Goal: Transaction & Acquisition: Purchase product/service

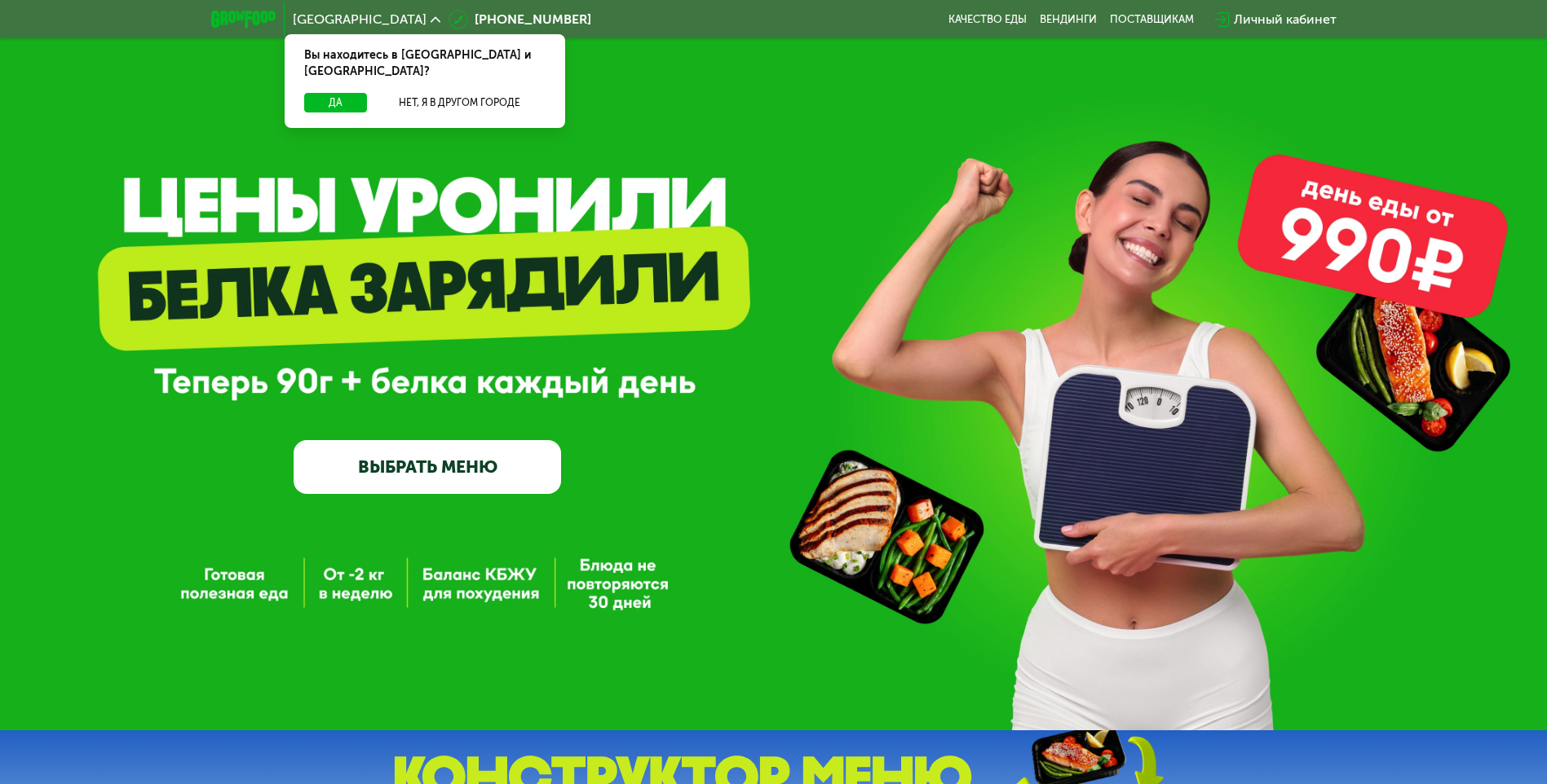
click at [459, 473] on link "ВЫБРАТЬ МЕНЮ" at bounding box center [427, 467] width 268 height 54
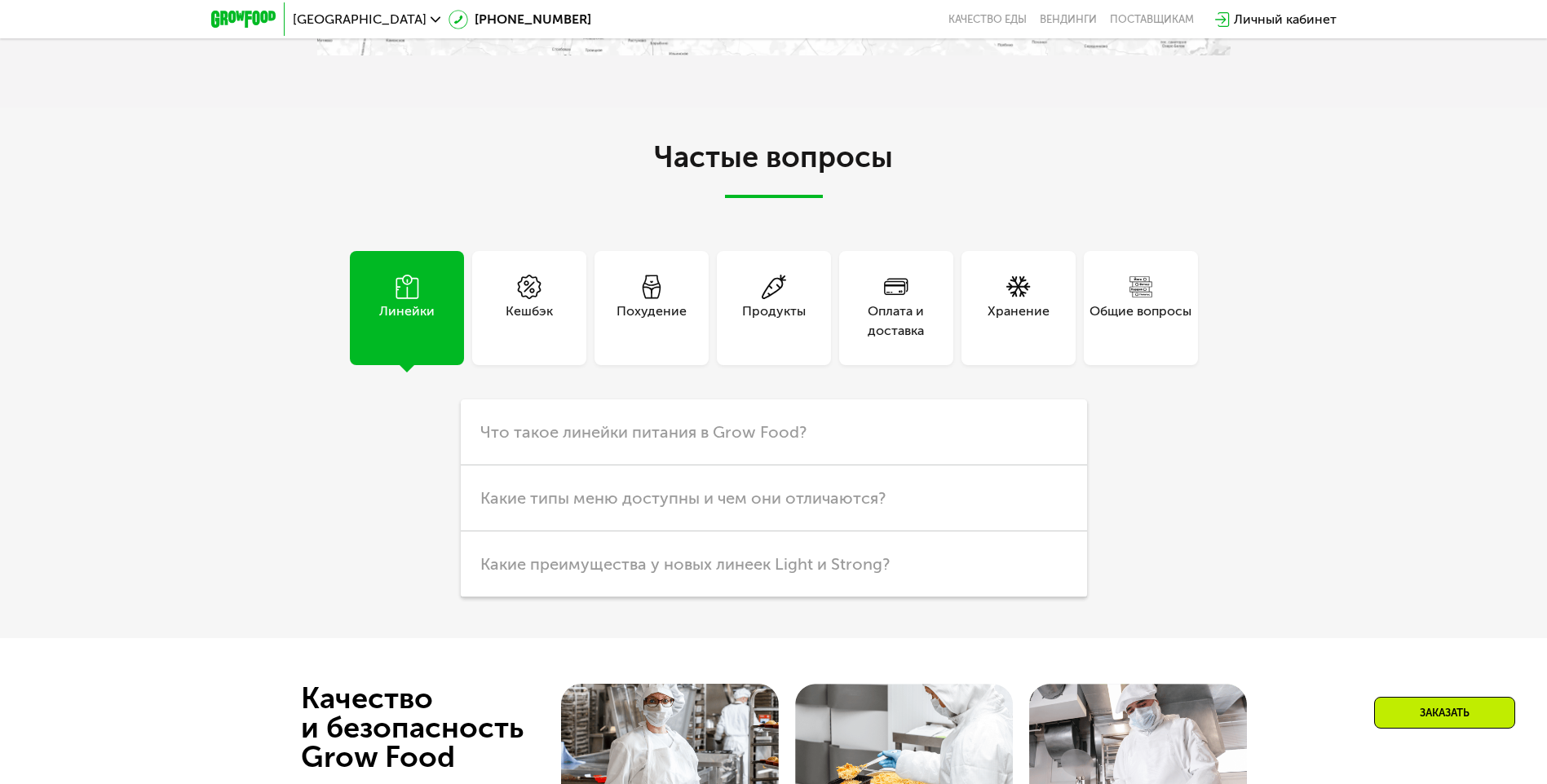
scroll to position [4057, 0]
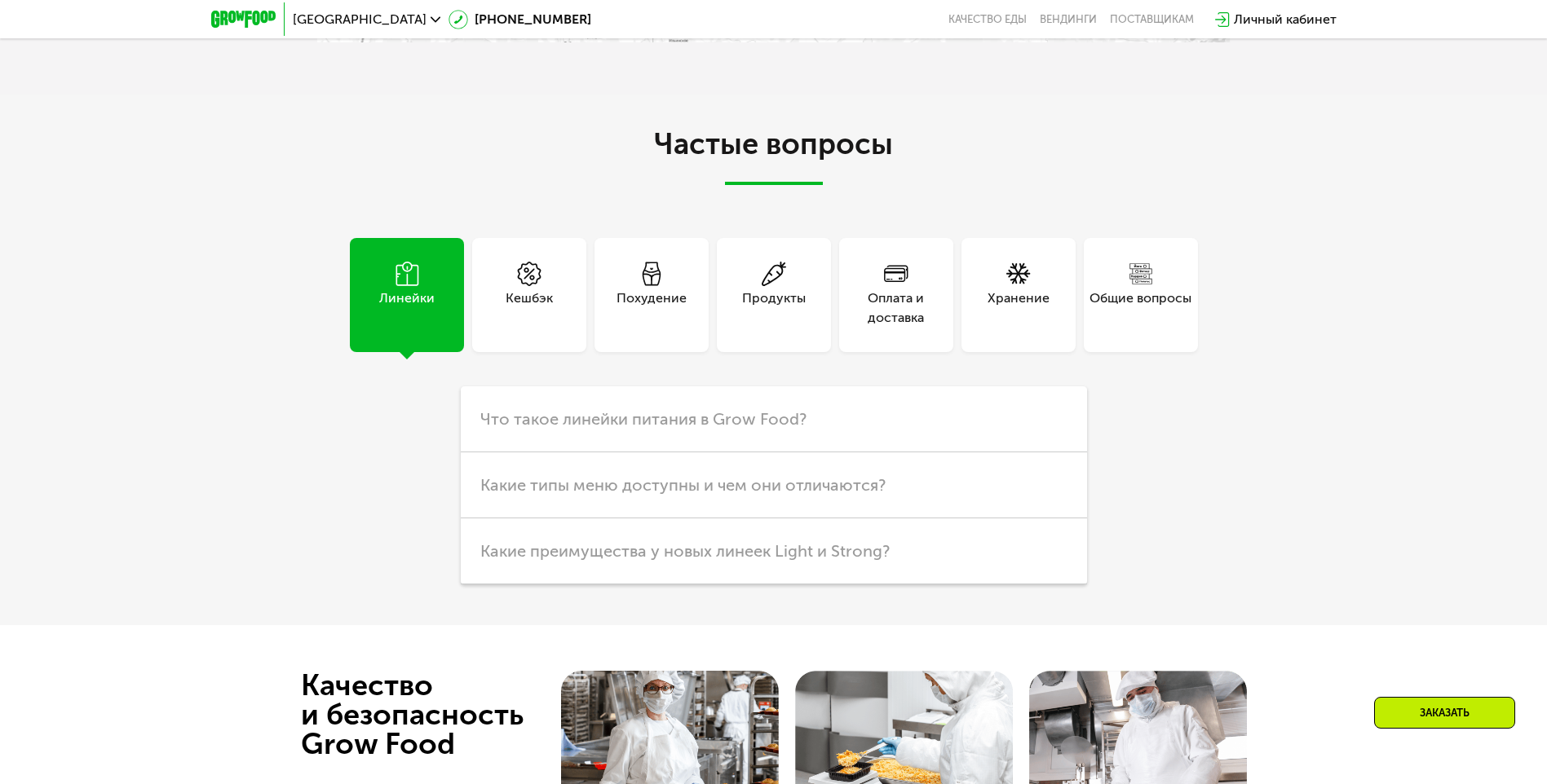
click at [640, 286] on icon at bounding box center [652, 273] width 25 height 25
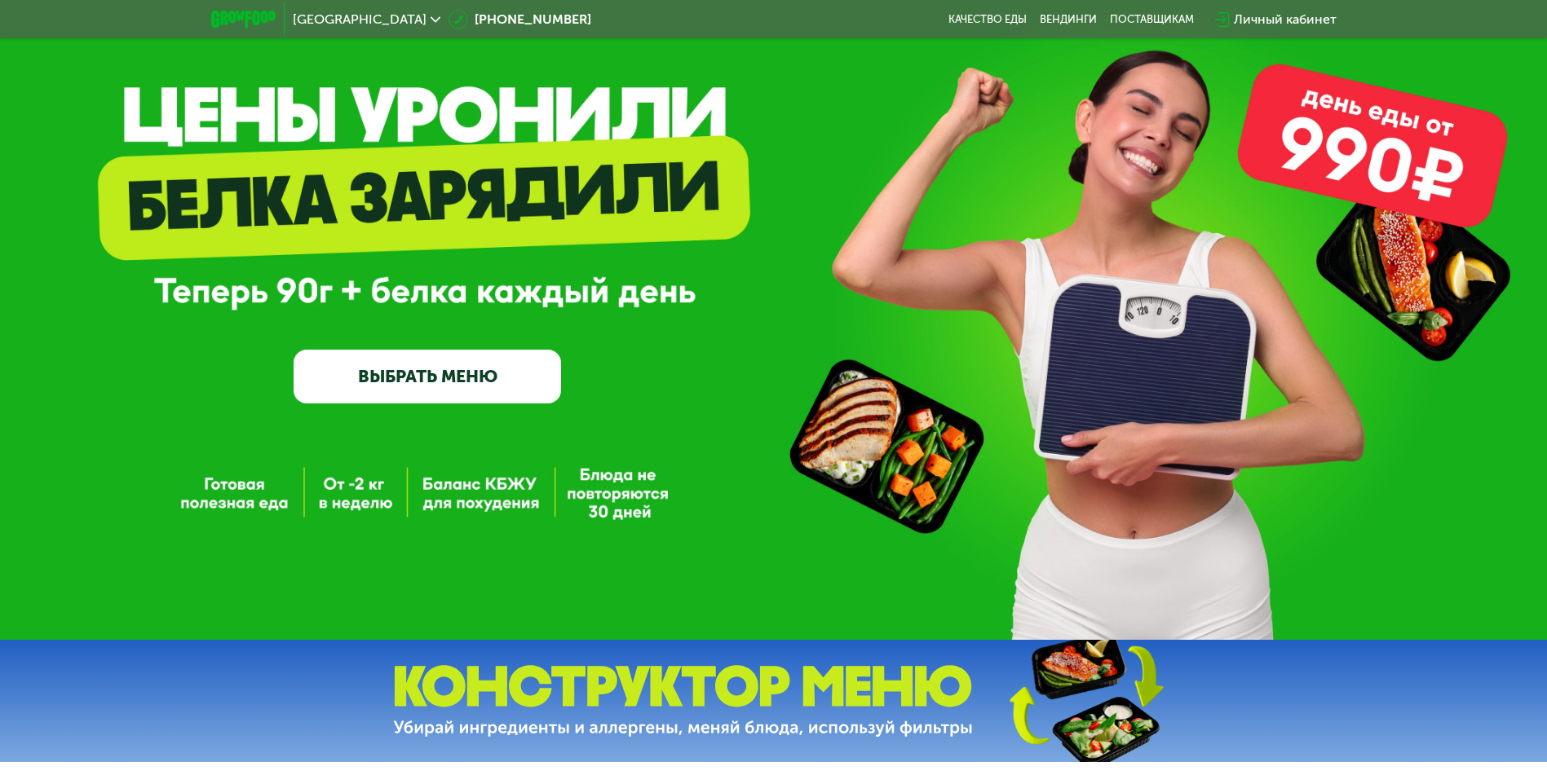
scroll to position [62, 0]
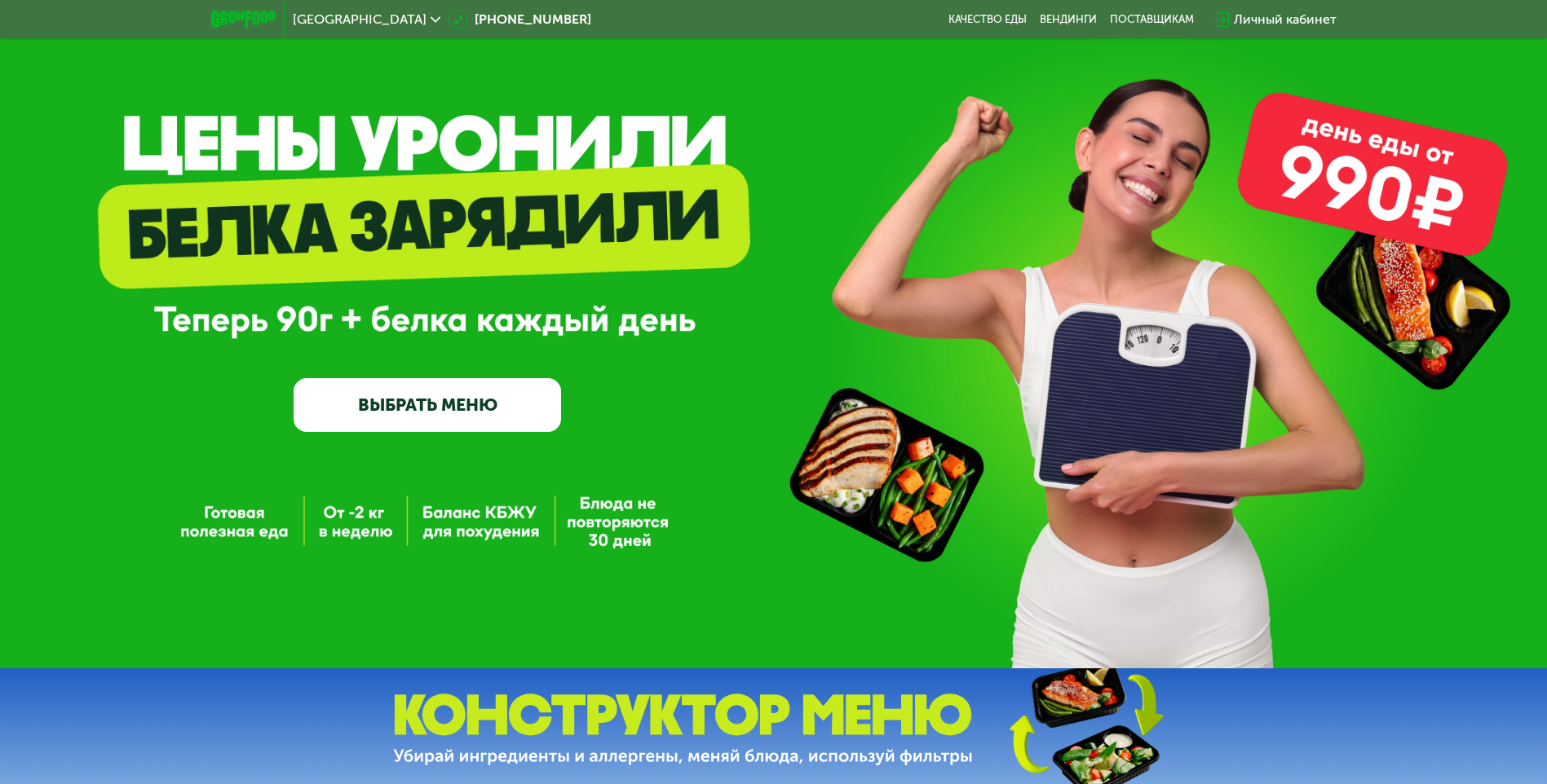
click at [338, 529] on div "GrowFood — доставка правильного питания ВЫБРАТЬ МЕНЮ" at bounding box center [773, 302] width 1547 height 730
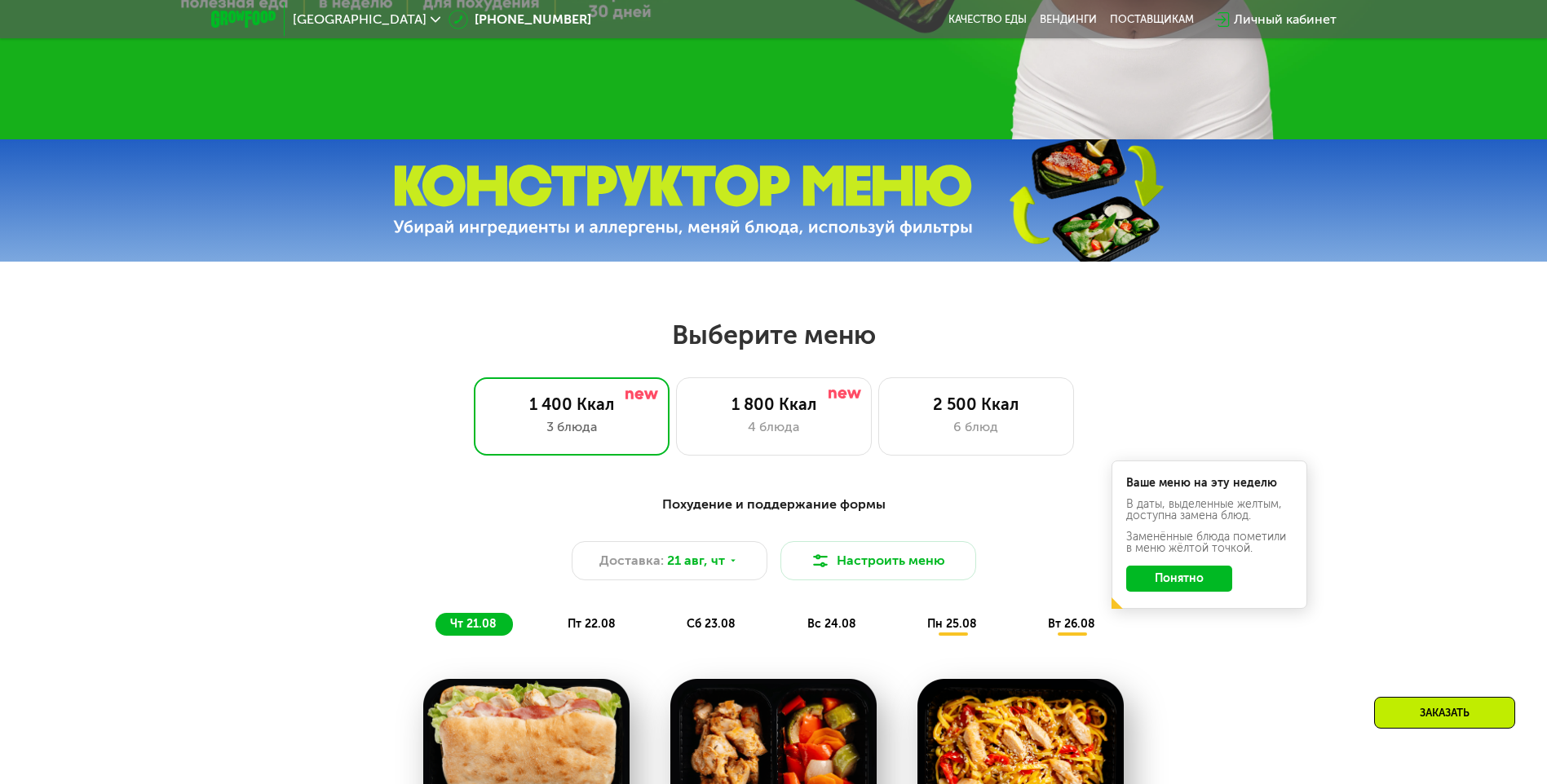
scroll to position [632, 0]
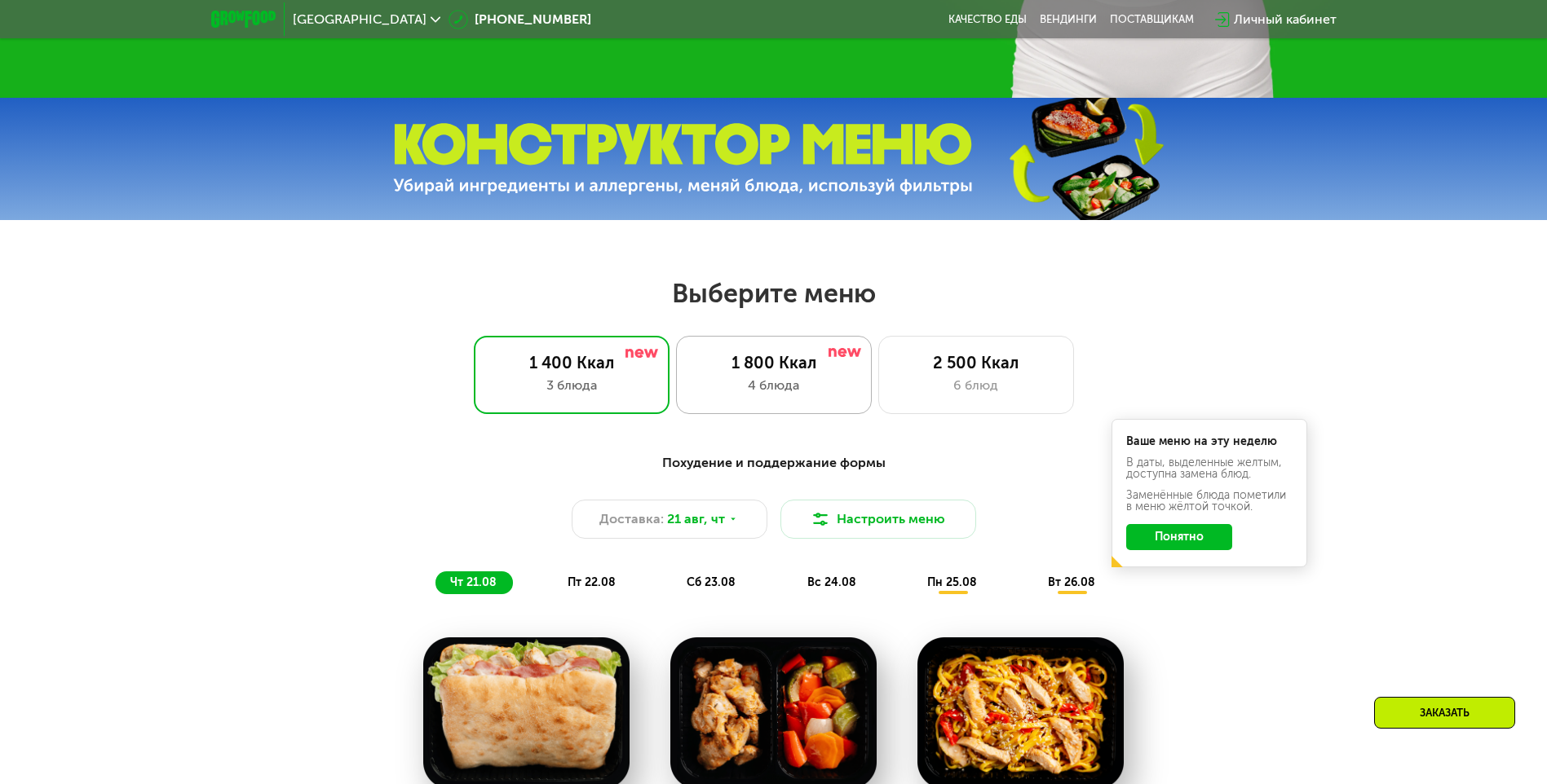
click at [748, 386] on div "4 блюда" at bounding box center [773, 385] width 162 height 19
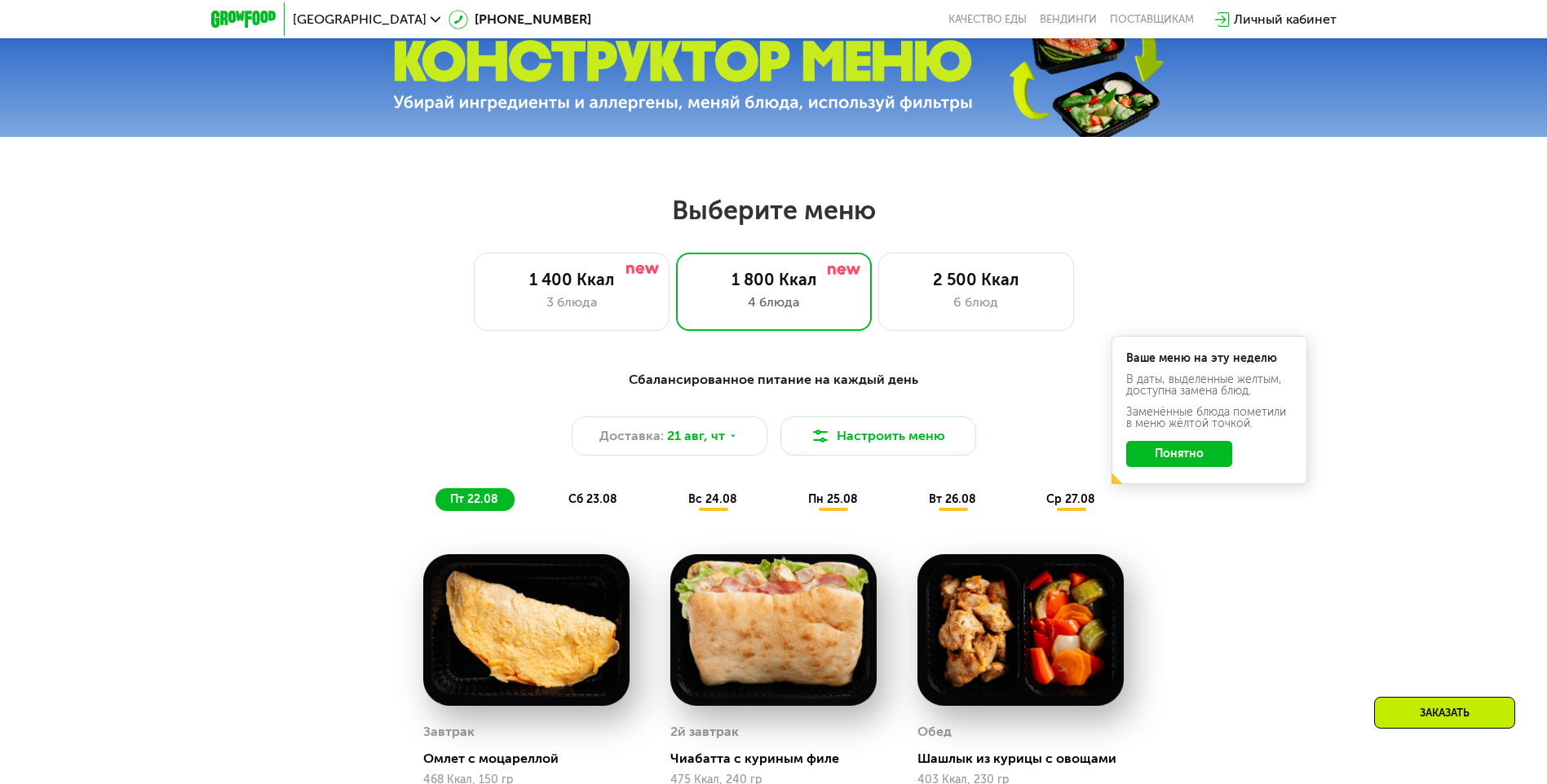
scroll to position [715, 0]
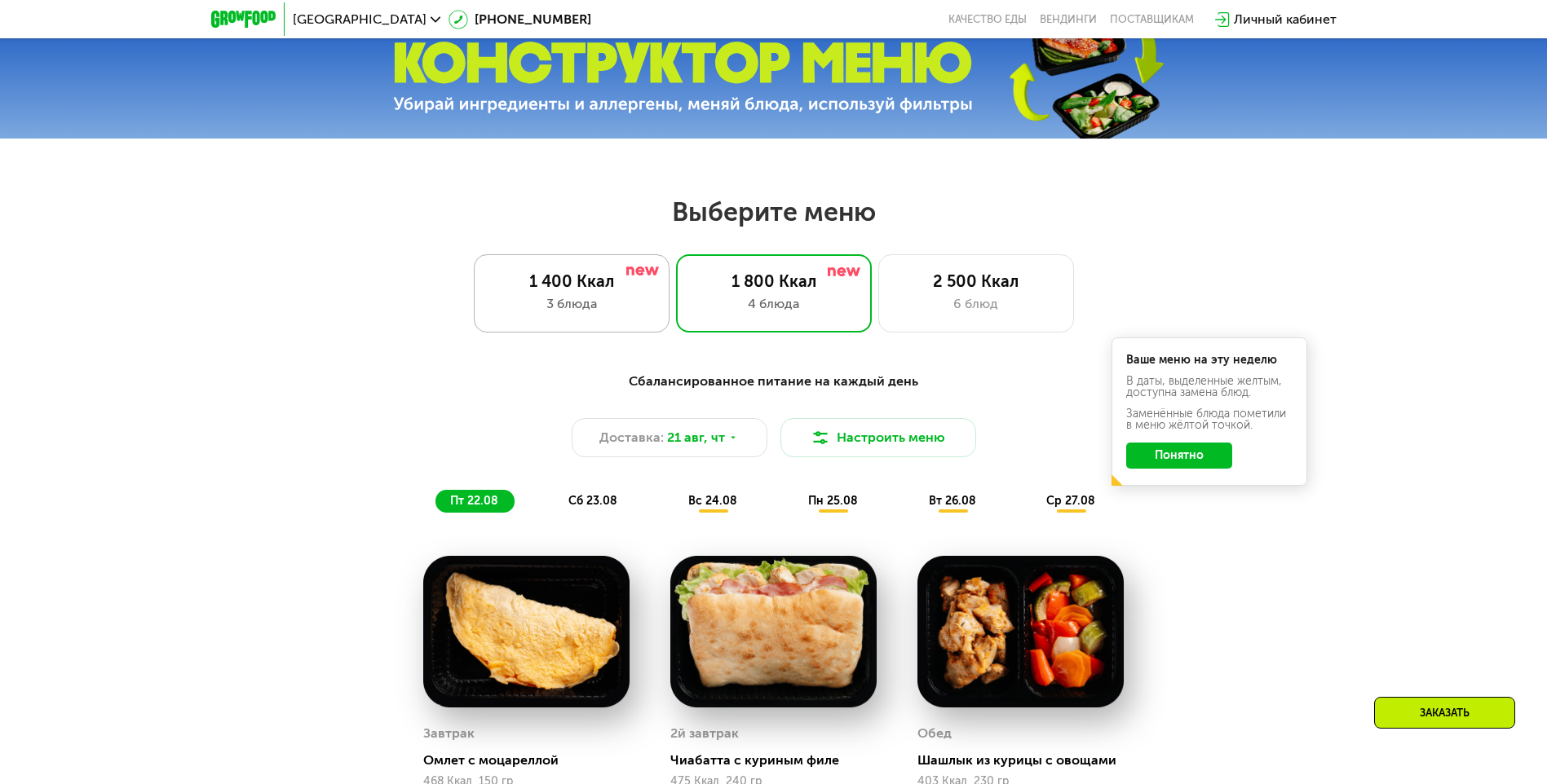
click at [676, 322] on div "1 400 Ккал 3 блюда" at bounding box center [774, 293] width 196 height 79
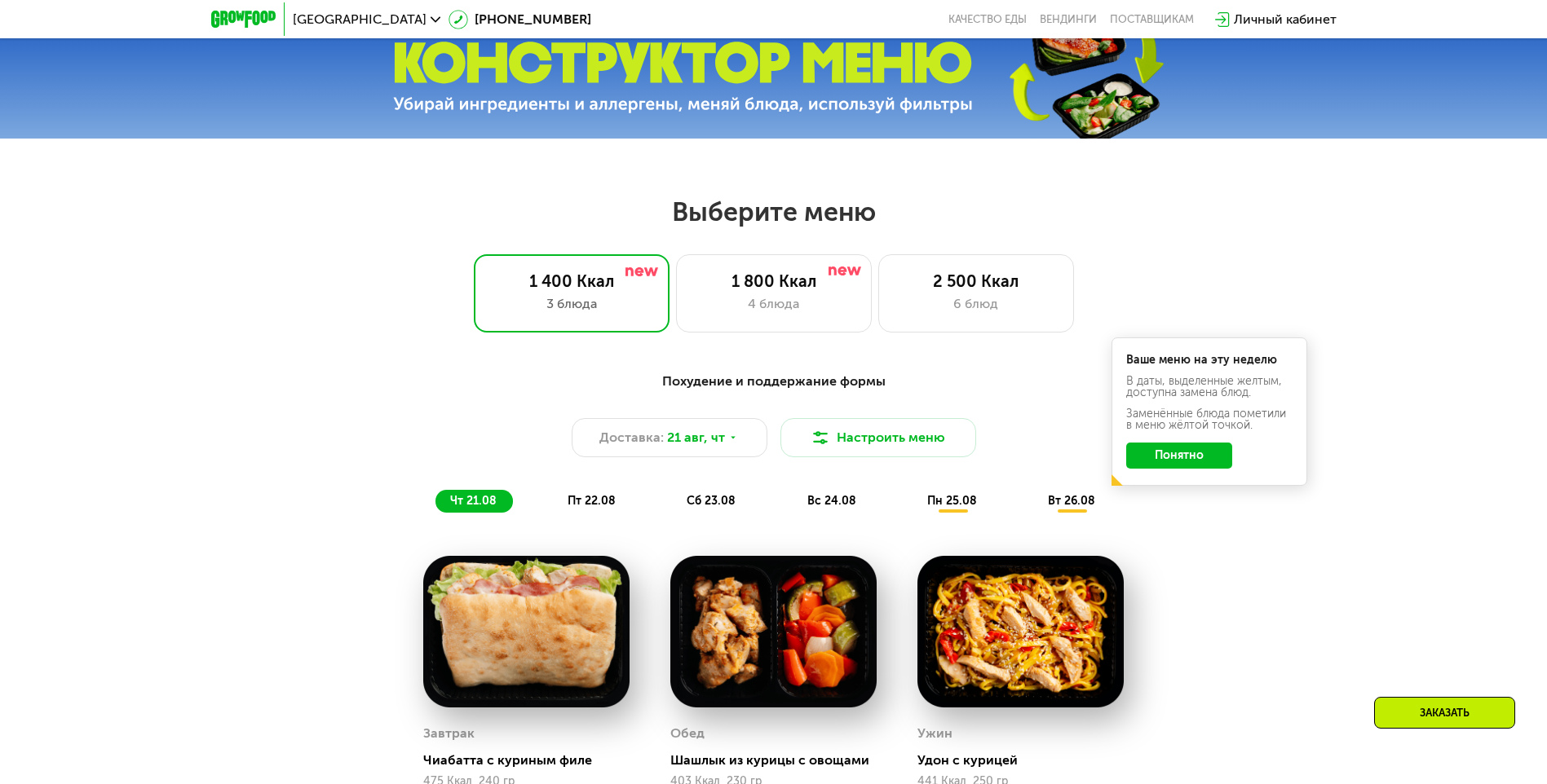
click at [1182, 461] on button "Понятно" at bounding box center [1179, 456] width 106 height 26
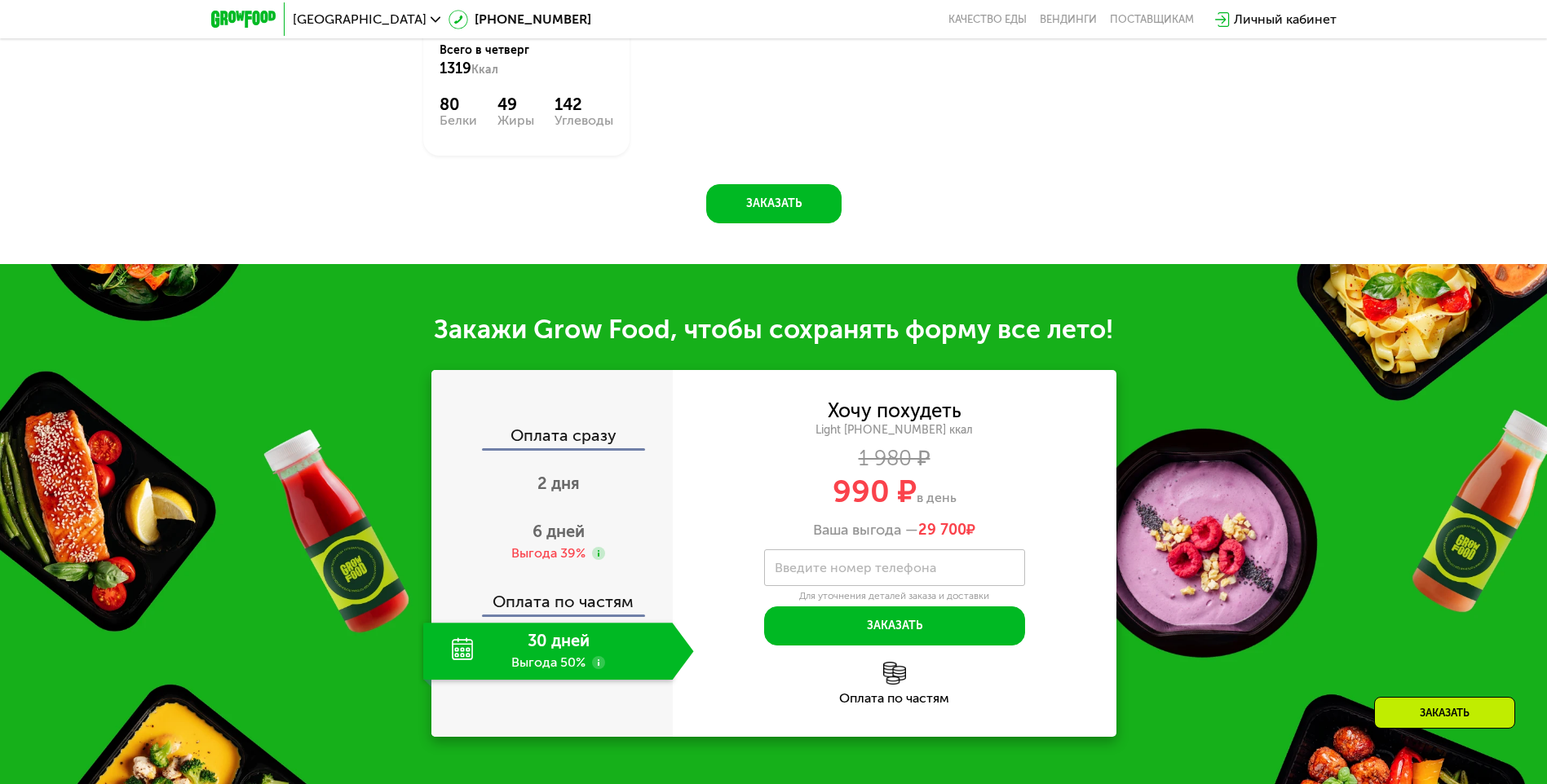
scroll to position [1611, 0]
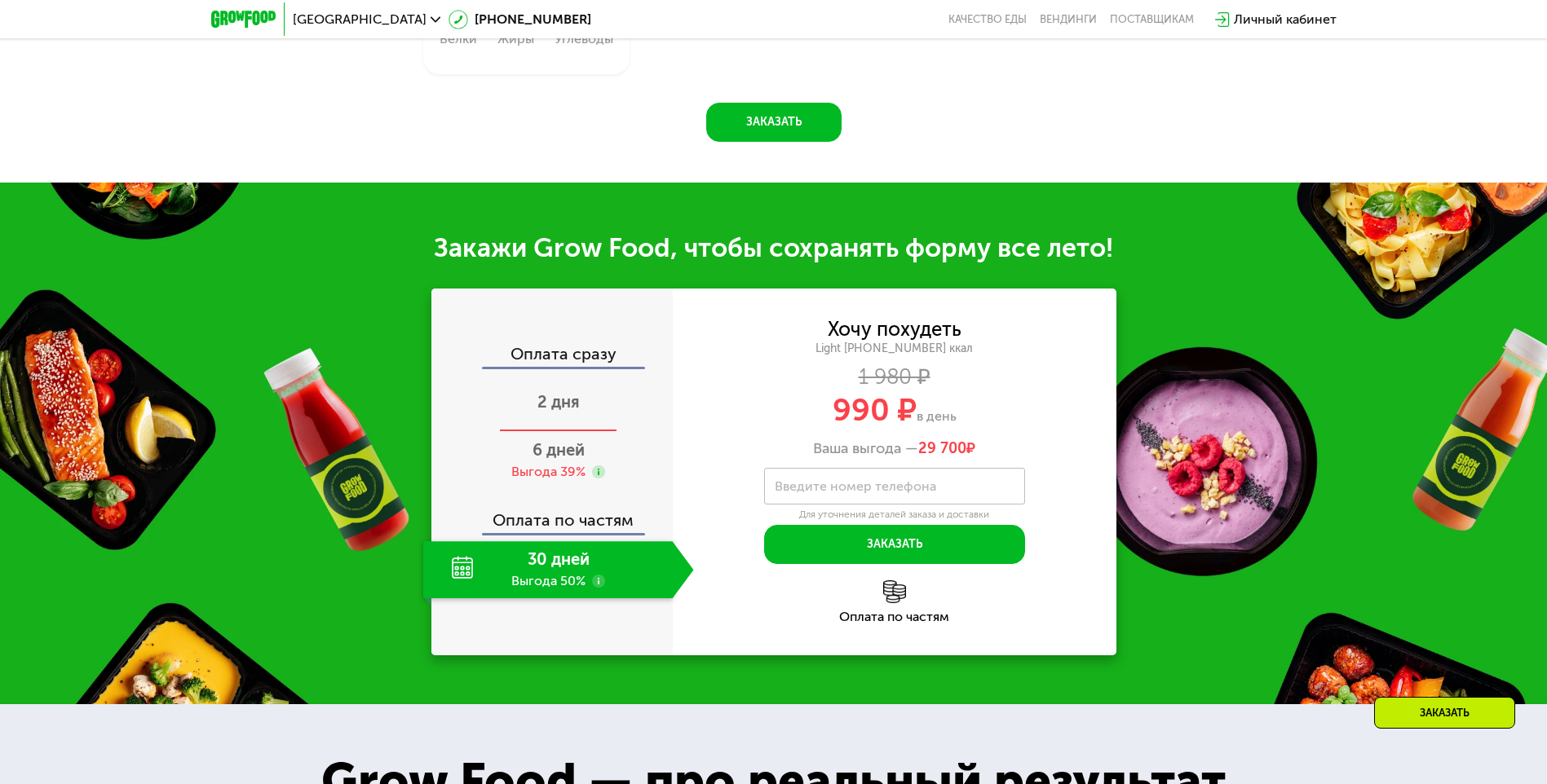
click at [563, 404] on span "2 дня" at bounding box center [558, 401] width 42 height 19
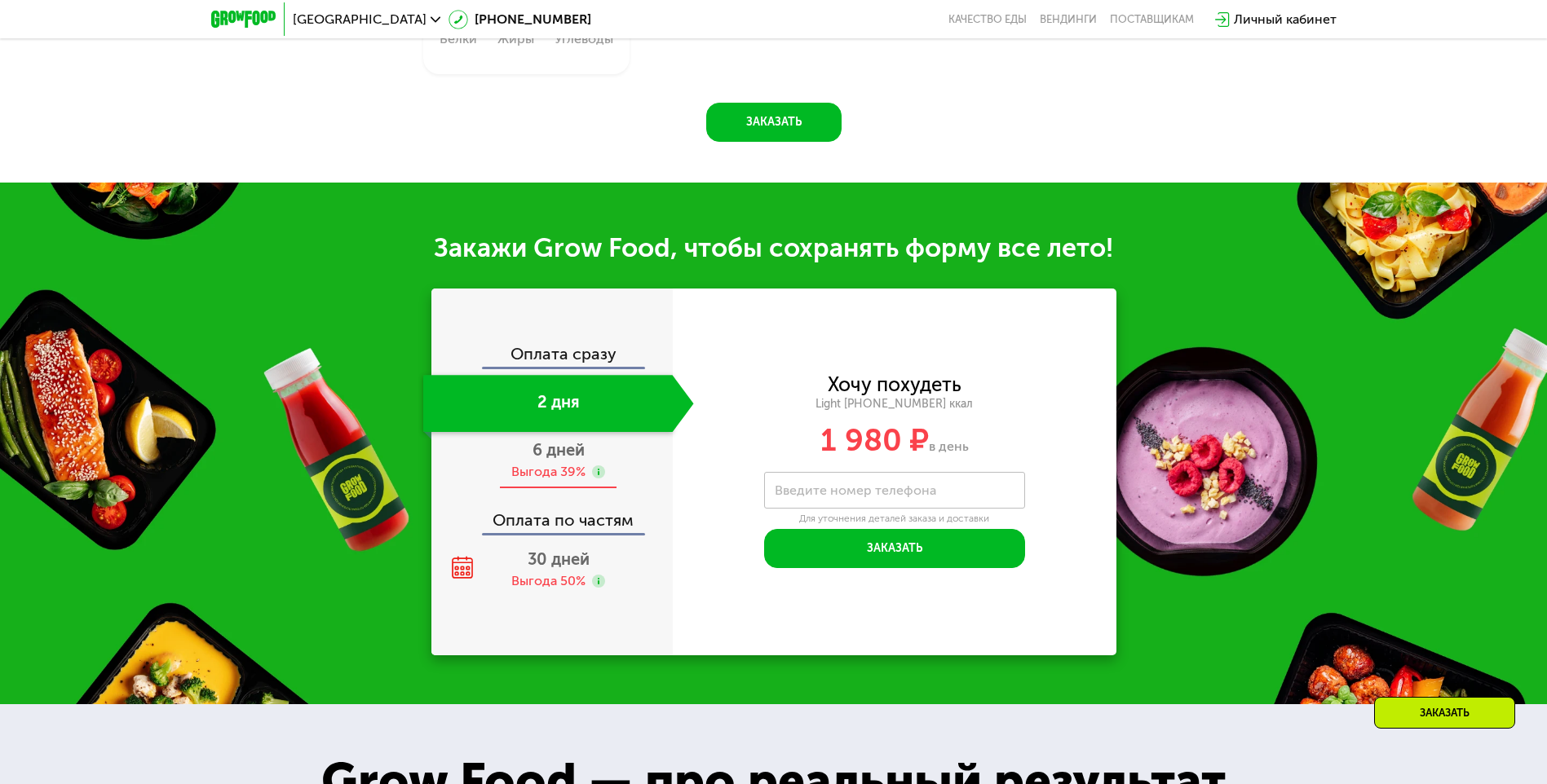
click at [557, 449] on span "6 дней" at bounding box center [558, 450] width 52 height 19
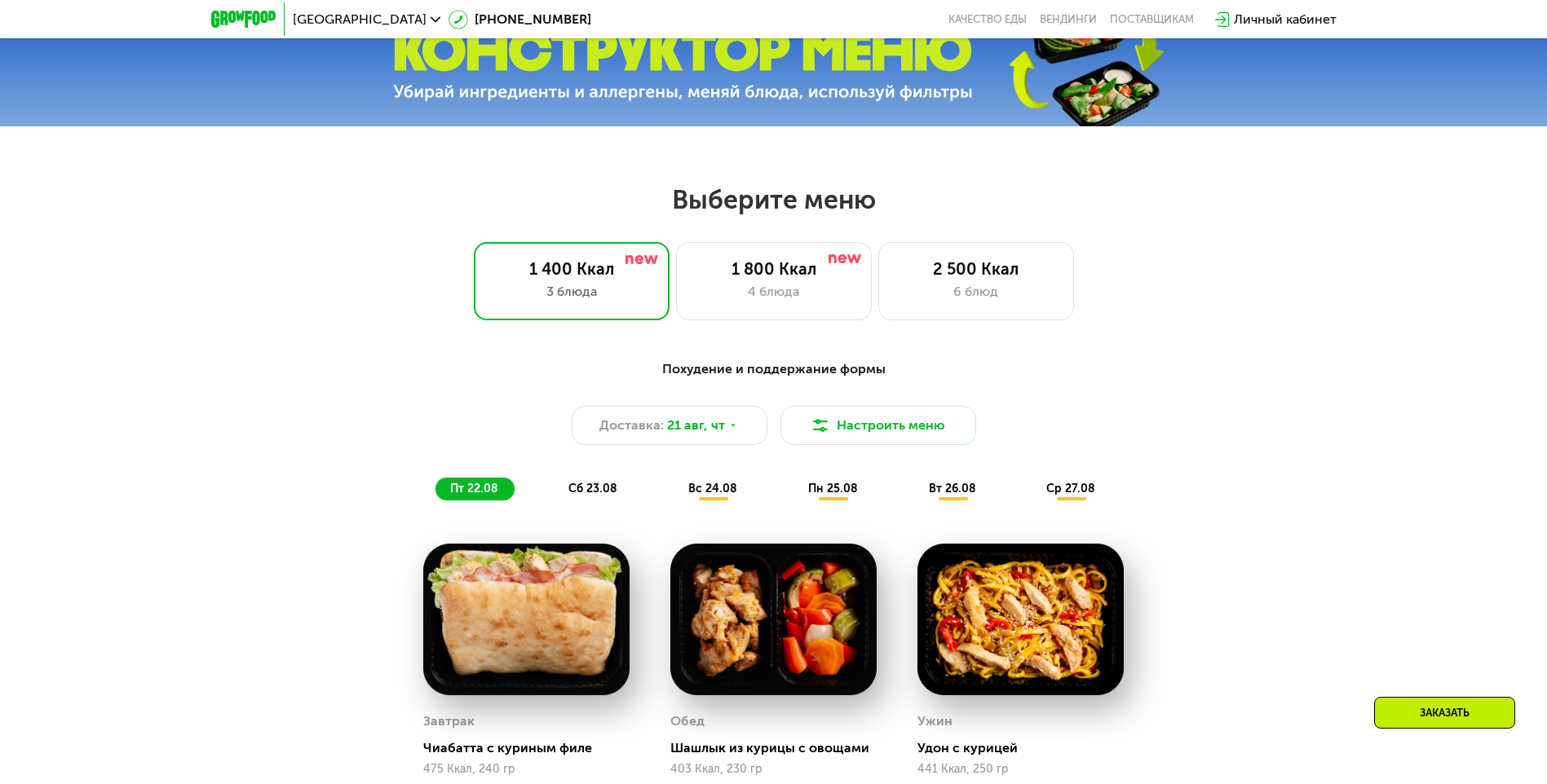
scroll to position [715, 0]
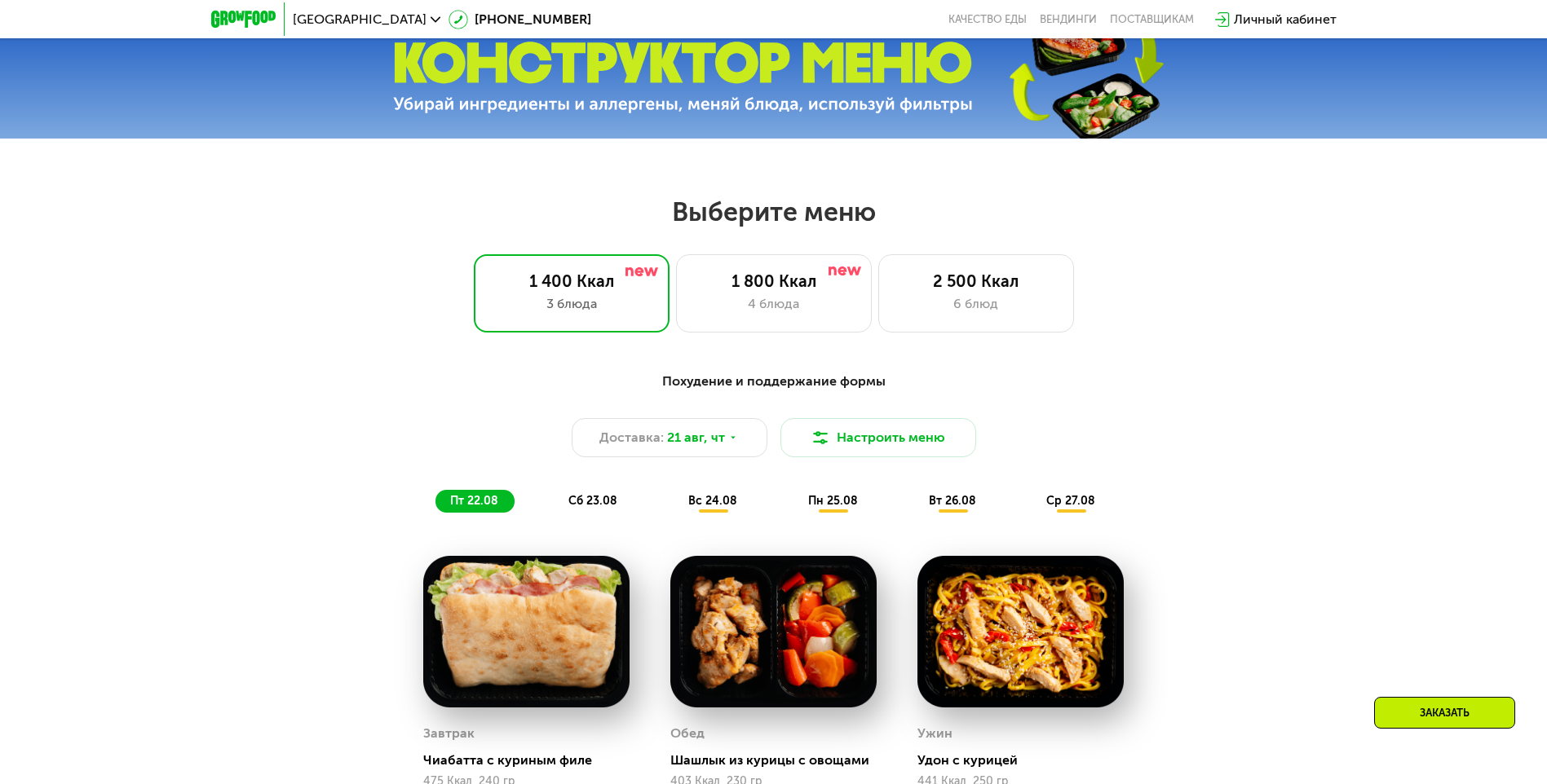
click at [997, 11] on div "Москва [PHONE_NUMBER] Качество еды [PERSON_NAME] поставщикам Личный кабинет" at bounding box center [773, 19] width 1141 height 36
click at [988, 19] on link "Качество еды" at bounding box center [988, 19] width 79 height 13
